Goal: Task Accomplishment & Management: Manage account settings

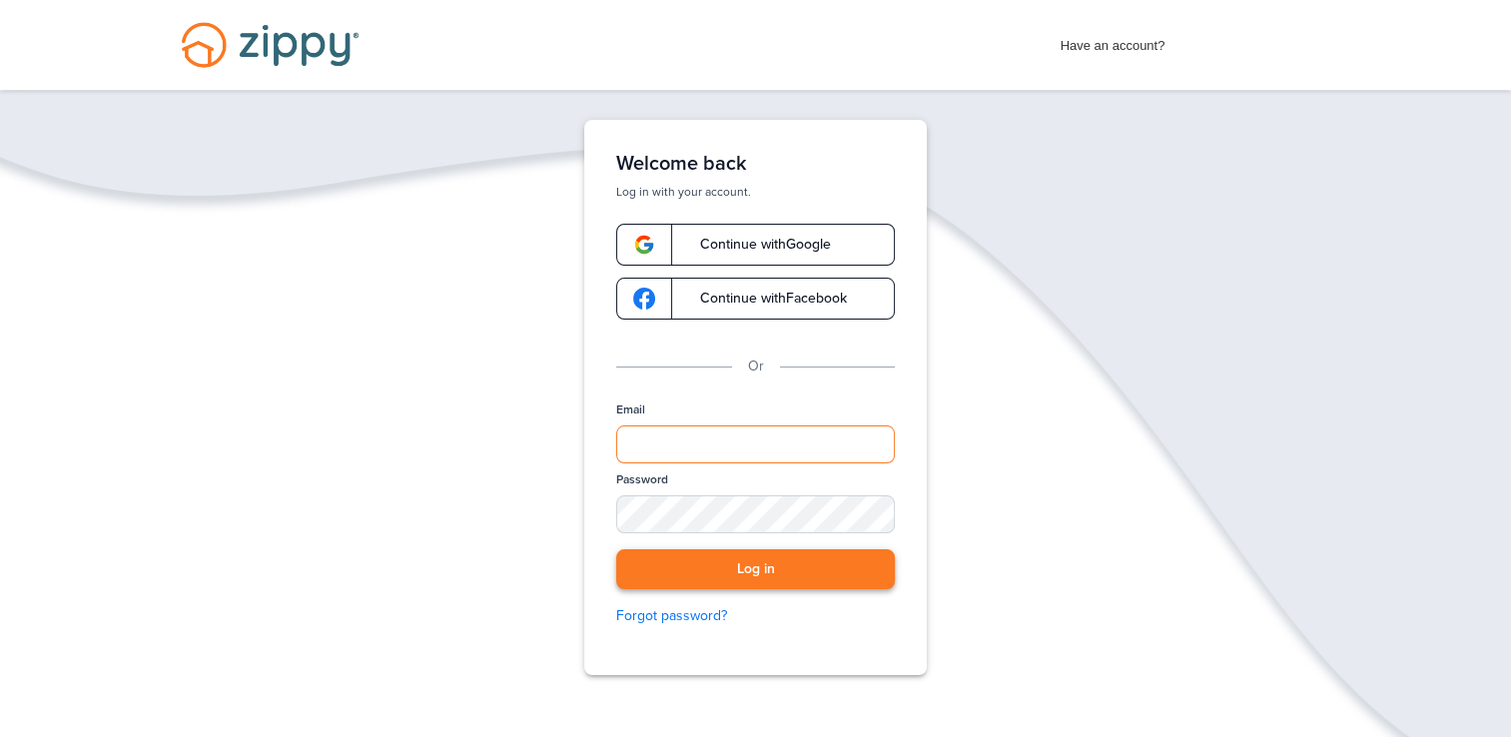
type input "**********"
click at [769, 558] on button "Log in" at bounding box center [755, 569] width 279 height 41
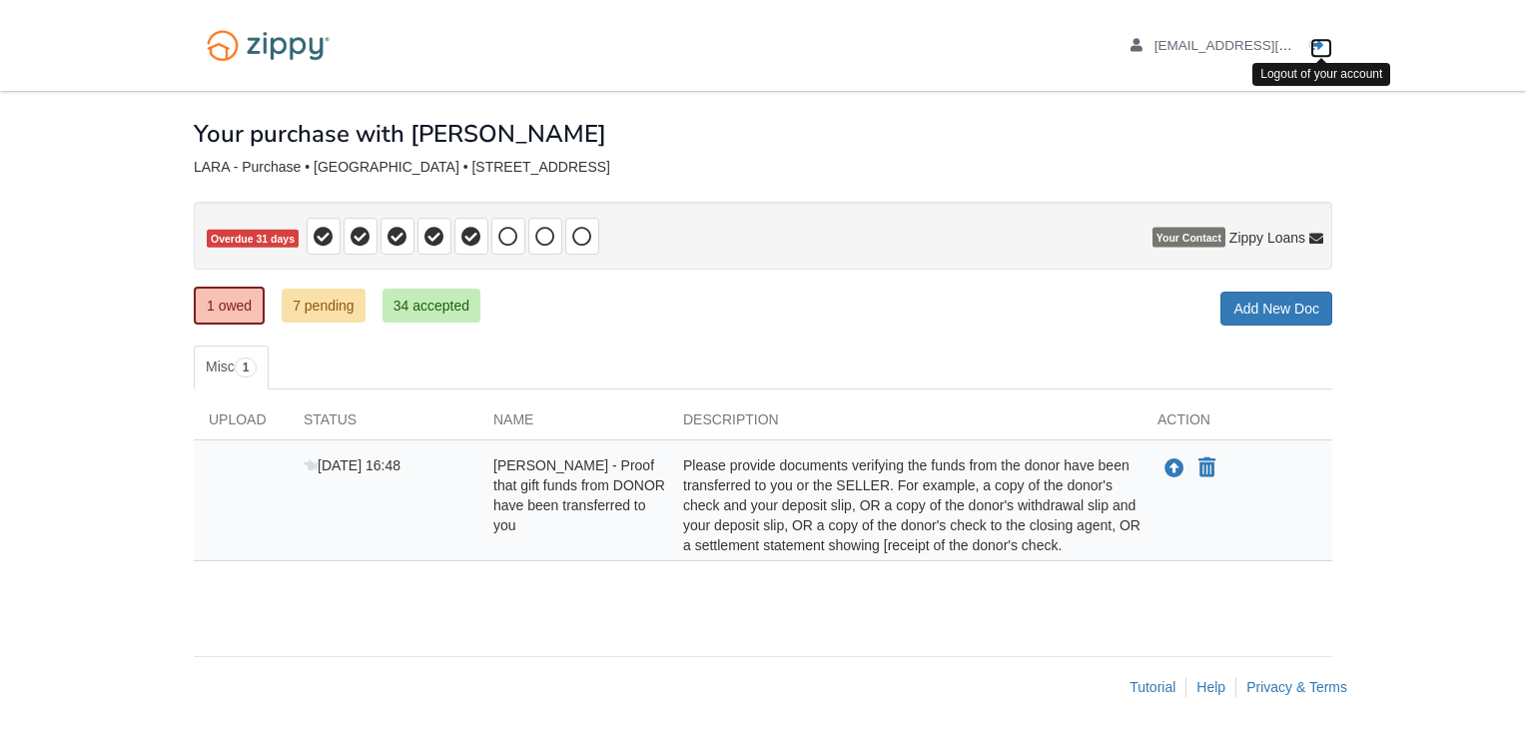
click at [1313, 44] on icon "Log out" at bounding box center [1317, 46] width 14 height 14
